Goal: Task Accomplishment & Management: Complete application form

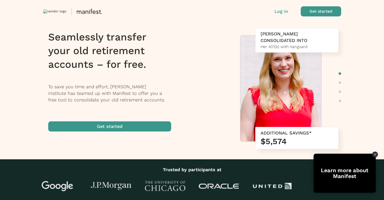
click at [351, 174] on div "Learn more about Manifest" at bounding box center [345, 173] width 62 height 12
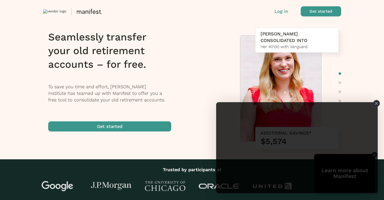
click at [377, 103] on icon "Close" at bounding box center [376, 103] width 3 height 3
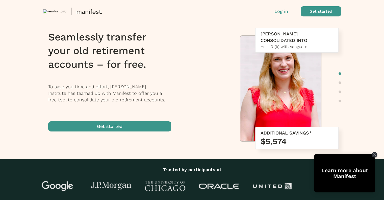
click at [135, 126] on span "button" at bounding box center [109, 126] width 123 height 10
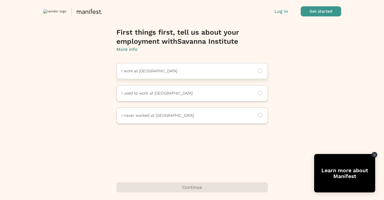
click at [166, 71] on p "I work at Savanna Institute" at bounding box center [184, 71] width 127 height 6
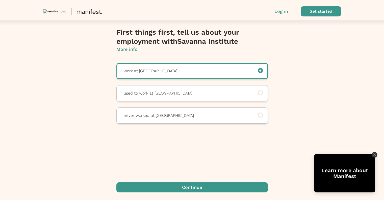
scroll to position [7, 0]
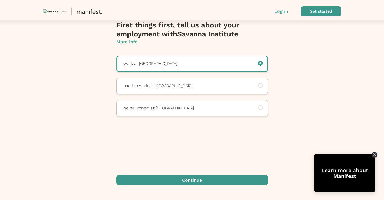
click at [192, 181] on span "button" at bounding box center [191, 180] width 151 height 10
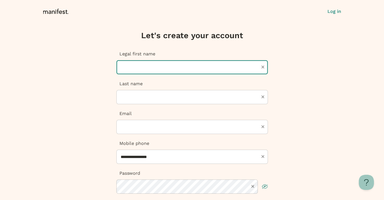
click at [150, 69] on input "text" at bounding box center [191, 67] width 151 height 14
type input "********"
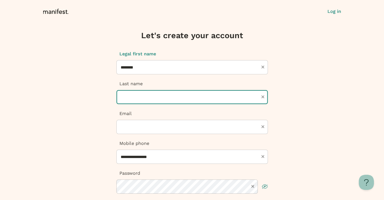
type input "****"
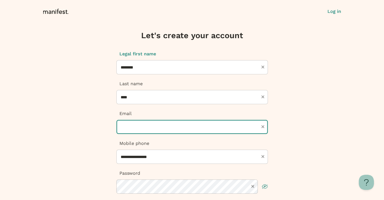
type input "**********"
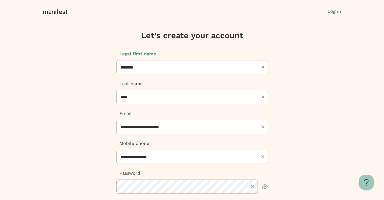
type input "**********"
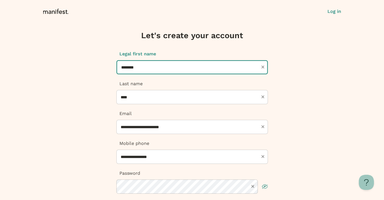
type input "**********"
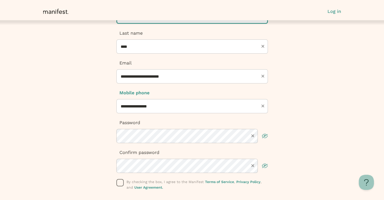
scroll to position [76, 0]
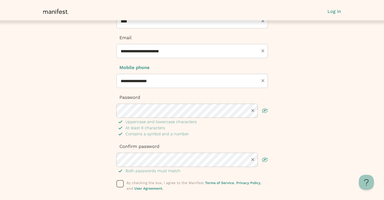
click at [266, 112] on icon "button" at bounding box center [266, 111] width 4 height 3
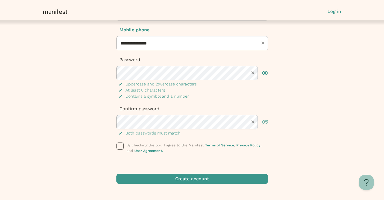
scroll to position [117, 0]
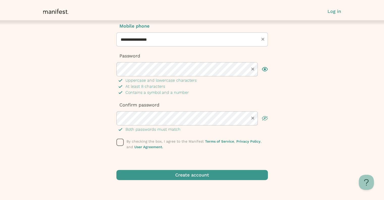
click at [120, 142] on icon "button" at bounding box center [120, 142] width 8 height 8
click at [215, 176] on span "submit" at bounding box center [191, 175] width 151 height 10
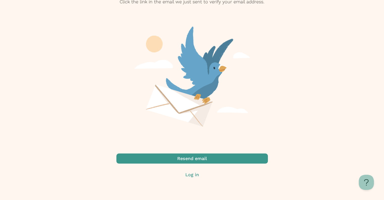
scroll to position [0, 0]
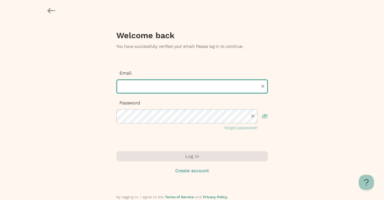
click at [137, 88] on input "text" at bounding box center [191, 86] width 151 height 14
type input "**********"
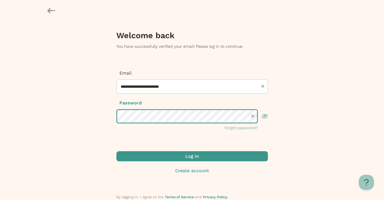
click at [116, 151] on button "Log in" at bounding box center [191, 156] width 151 height 10
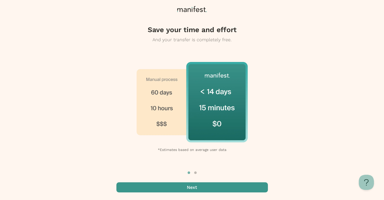
click at [203, 188] on span "button" at bounding box center [191, 187] width 151 height 10
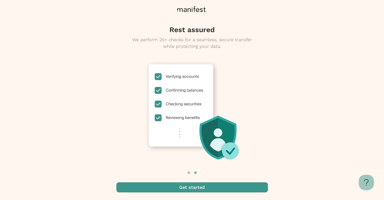
click at [203, 188] on span "button" at bounding box center [191, 187] width 151 height 10
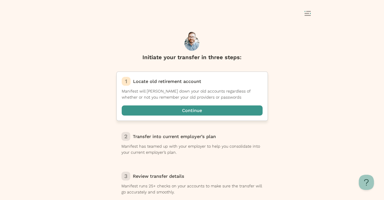
click at [197, 109] on span "button" at bounding box center [192, 110] width 141 height 10
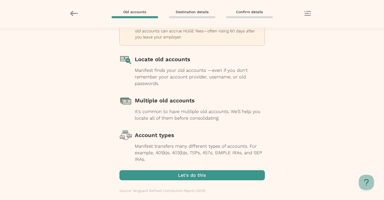
scroll to position [40, 0]
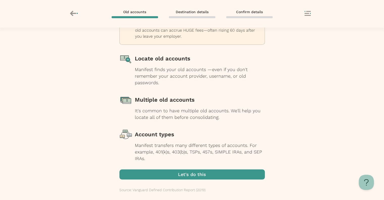
click at [185, 176] on span "button" at bounding box center [191, 174] width 145 height 10
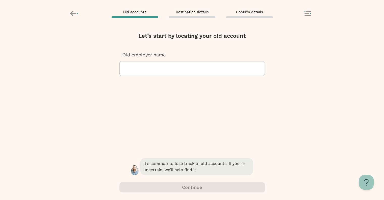
click at [145, 66] on div at bounding box center [192, 68] width 137 height 14
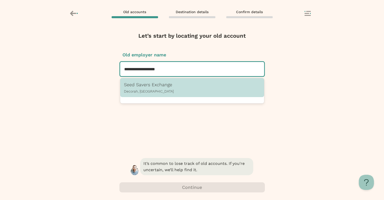
click at [146, 83] on p "Seed Savers Exchange" at bounding box center [192, 84] width 136 height 5
type input "**********"
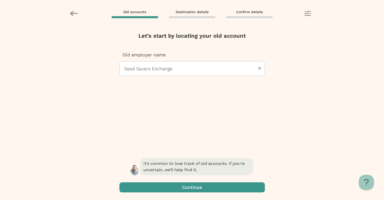
click at [185, 188] on span "button" at bounding box center [191, 187] width 145 height 10
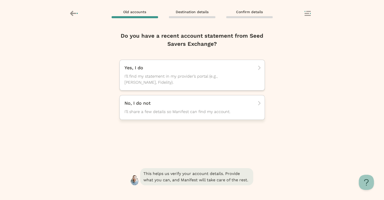
click at [168, 109] on span "I’ll share a few details so Manifest can find my account." at bounding box center [187, 112] width 126 height 6
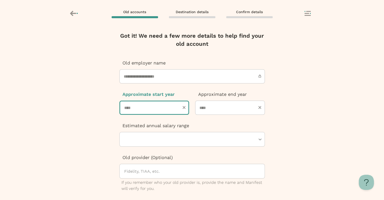
click at [159, 107] on input "number" at bounding box center [154, 107] width 70 height 14
type input "****"
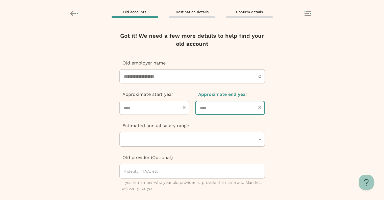
click at [228, 109] on input "number" at bounding box center [230, 107] width 70 height 14
type input "****"
click at [219, 141] on div at bounding box center [190, 139] width 132 height 14
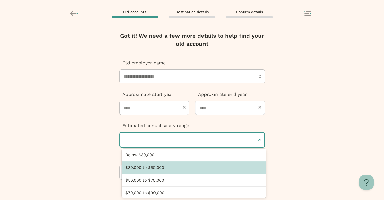
click at [200, 163] on div "$30,000 to $50,000" at bounding box center [194, 167] width 144 height 13
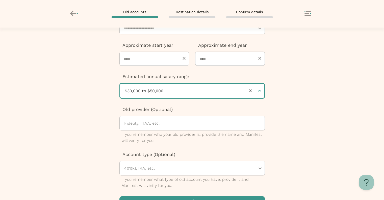
scroll to position [50, 0]
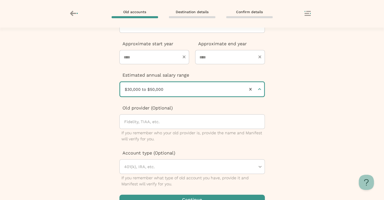
click at [145, 120] on div at bounding box center [194, 121] width 141 height 14
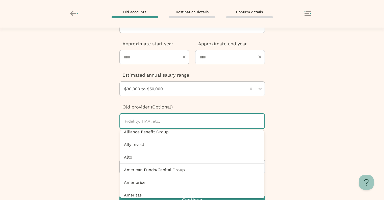
scroll to position [76, 0]
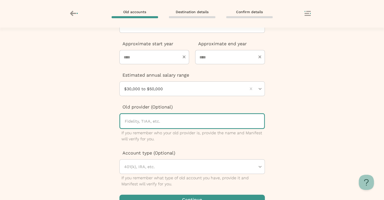
click at [151, 120] on div at bounding box center [194, 121] width 140 height 14
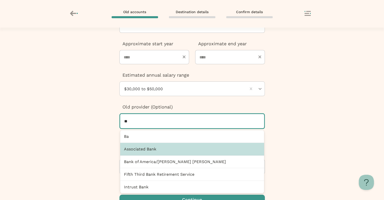
scroll to position [0, 0]
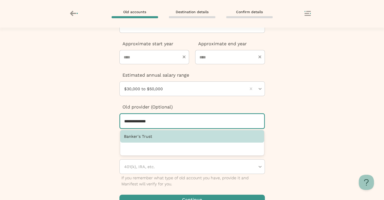
type input "**********"
click at [199, 165] on div at bounding box center [190, 166] width 132 height 14
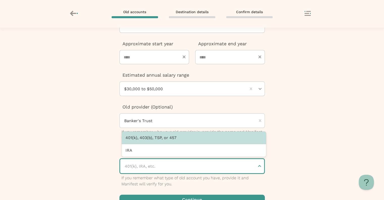
click at [167, 140] on div "401(k), 403(b), TSP, or 457" at bounding box center [194, 137] width 144 height 13
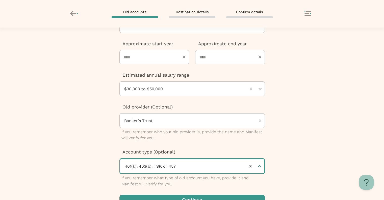
scroll to position [62, 0]
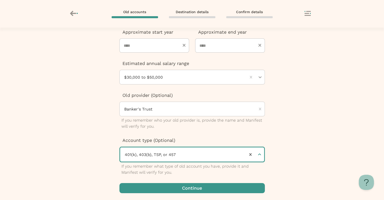
click at [199, 188] on span "button" at bounding box center [191, 188] width 145 height 10
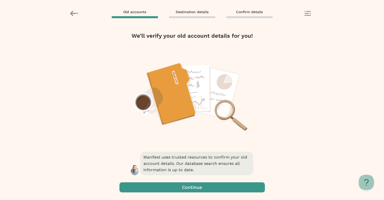
click at [199, 188] on span "button" at bounding box center [191, 187] width 145 height 10
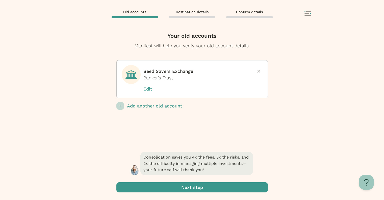
click at [184, 186] on span "submit" at bounding box center [191, 187] width 151 height 10
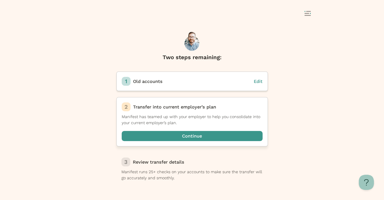
click at [175, 135] on span "button" at bounding box center [192, 136] width 141 height 10
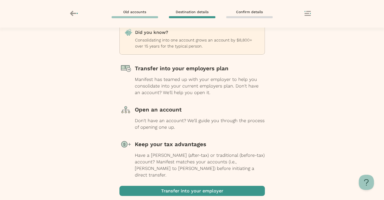
scroll to position [40, 0]
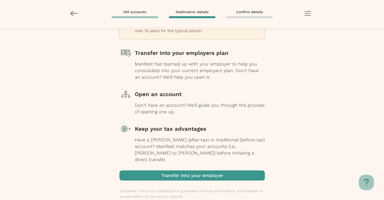
click at [190, 170] on span "button" at bounding box center [191, 175] width 145 height 10
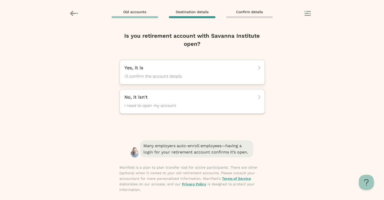
click at [166, 76] on span "I'll confirm the account details" at bounding box center [187, 76] width 126 height 6
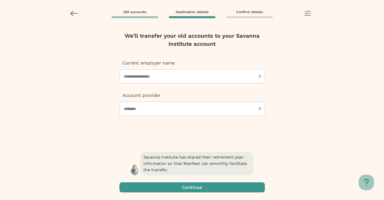
click at [166, 76] on input "**********" at bounding box center [191, 76] width 145 height 14
click at [195, 185] on span "button" at bounding box center [191, 187] width 145 height 10
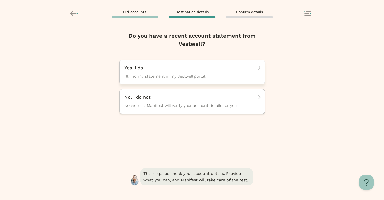
click at [149, 70] on p "Yes, I do" at bounding box center [190, 68] width 132 height 6
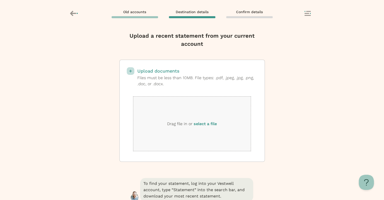
click at [209, 123] on label "select a file" at bounding box center [205, 123] width 23 height 5
click at [0, 0] on input "select a file" at bounding box center [0, 0] width 0 height 0
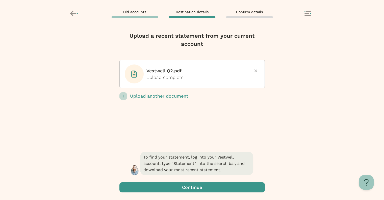
click at [200, 187] on span "button" at bounding box center [191, 187] width 145 height 10
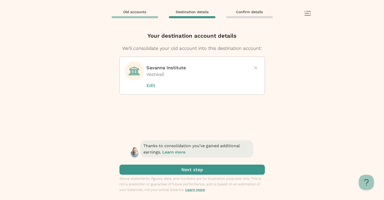
click at [185, 170] on span "submit" at bounding box center [191, 169] width 145 height 10
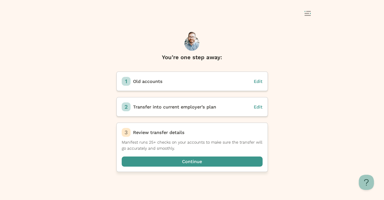
click at [192, 161] on span "button" at bounding box center [192, 161] width 141 height 10
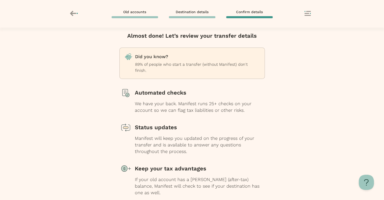
scroll to position [33, 0]
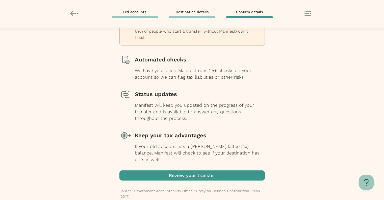
click at [199, 170] on span "button" at bounding box center [191, 175] width 145 height 10
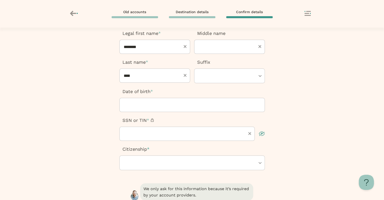
scroll to position [50, 0]
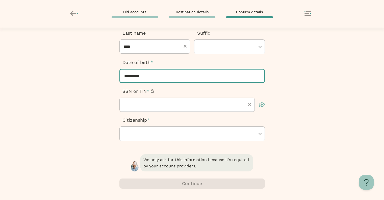
click at [179, 77] on input "**********" at bounding box center [191, 76] width 145 height 14
type input "**********"
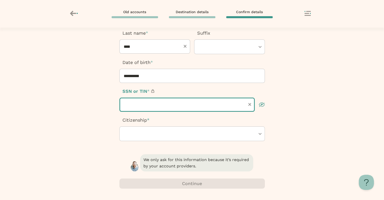
click at [143, 107] on input "text" at bounding box center [186, 104] width 135 height 14
type input "*********"
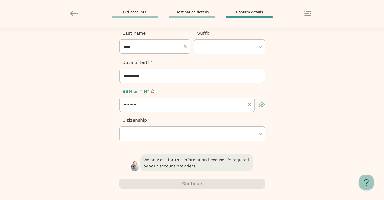
click at [150, 132] on div at bounding box center [190, 133] width 132 height 14
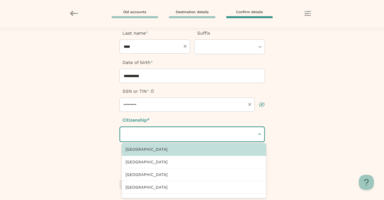
click at [148, 151] on div "[GEOGRAPHIC_DATA]" at bounding box center [194, 149] width 144 height 13
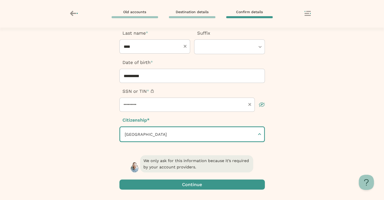
scroll to position [76, 0]
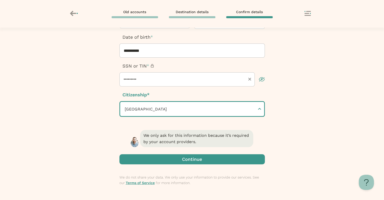
click at [190, 158] on span "button" at bounding box center [191, 159] width 145 height 10
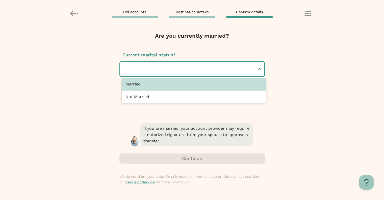
click at [164, 66] on div at bounding box center [189, 69] width 131 height 14
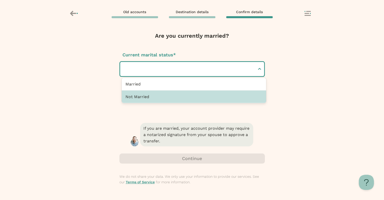
click at [154, 96] on div "Not Married" at bounding box center [194, 96] width 144 height 12
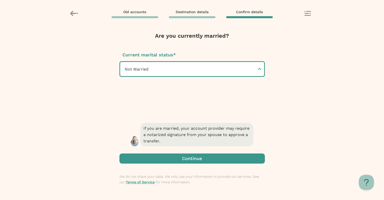
click at [174, 158] on span "button" at bounding box center [191, 158] width 145 height 10
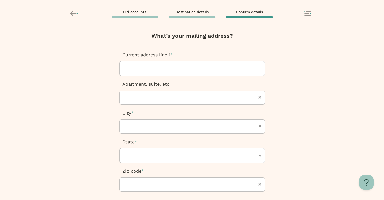
click at [155, 69] on div at bounding box center [192, 68] width 137 height 14
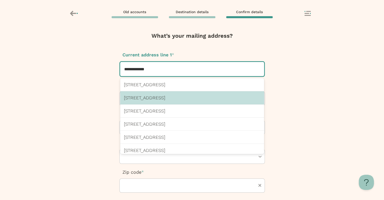
click at [177, 97] on p "[STREET_ADDRESS]" at bounding box center [192, 97] width 136 height 5
type input "**********"
type input "*****"
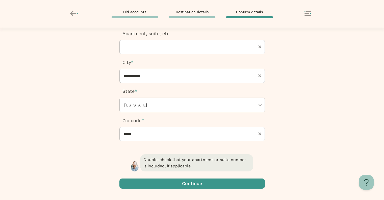
scroll to position [75, 0]
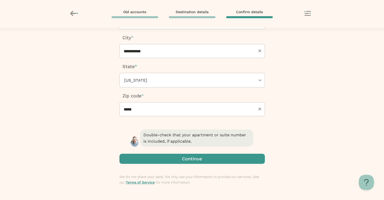
click at [196, 158] on span "button" at bounding box center [191, 158] width 145 height 10
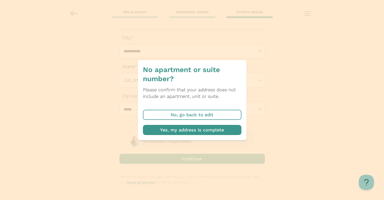
click at [186, 130] on span "button" at bounding box center [192, 130] width 98 height 10
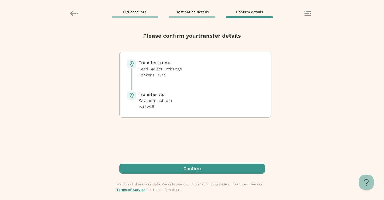
click at [191, 168] on span "button" at bounding box center [191, 168] width 145 height 10
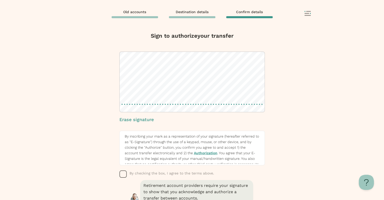
click at [126, 174] on icon "button" at bounding box center [123, 174] width 8 height 8
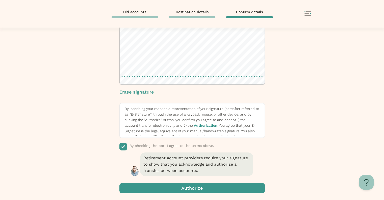
scroll to position [28, 0]
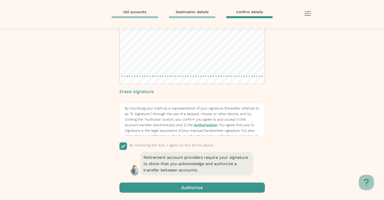
click at [185, 188] on span "button" at bounding box center [191, 187] width 145 height 10
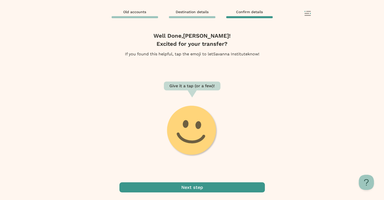
click at [191, 133] on image at bounding box center [192, 131] width 56 height 56
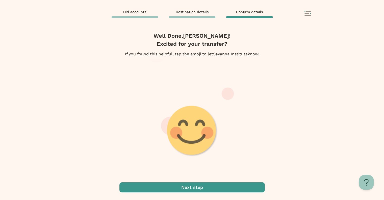
click at [194, 131] on g at bounding box center [191, 130] width 147 height 147
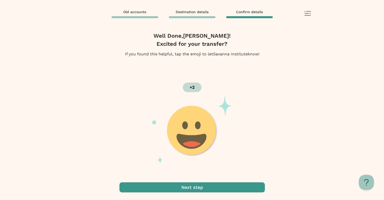
click at [194, 131] on image at bounding box center [192, 131] width 52 height 52
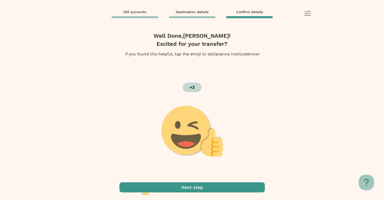
click at [194, 131] on image at bounding box center [192, 131] width 63 height 52
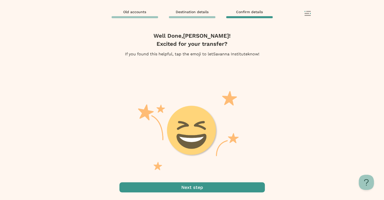
click at [194, 131] on image at bounding box center [192, 131] width 52 height 52
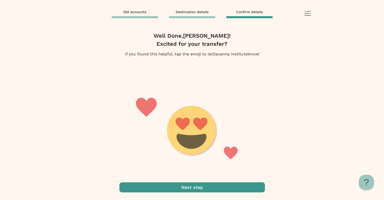
click at [193, 187] on span "button" at bounding box center [191, 187] width 145 height 10
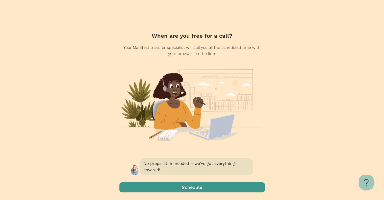
click at [200, 186] on span "button" at bounding box center [191, 187] width 145 height 10
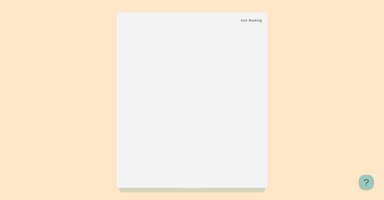
click at [252, 21] on button "Exit Booking" at bounding box center [251, 20] width 21 height 4
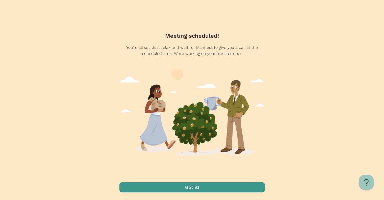
click at [192, 186] on span "button" at bounding box center [191, 187] width 145 height 10
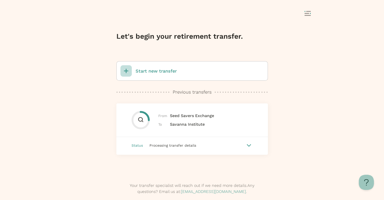
click at [164, 144] on span "Processing transfer details" at bounding box center [172, 145] width 47 height 4
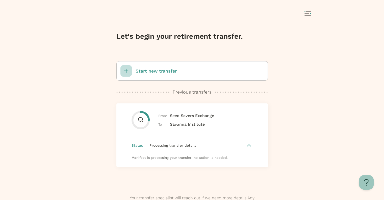
click at [164, 144] on span "Processing transfer details" at bounding box center [172, 145] width 47 height 4
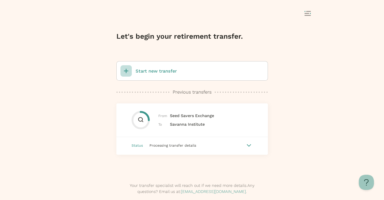
scroll to position [12, 0]
